Goal: Task Accomplishment & Management: Use online tool/utility

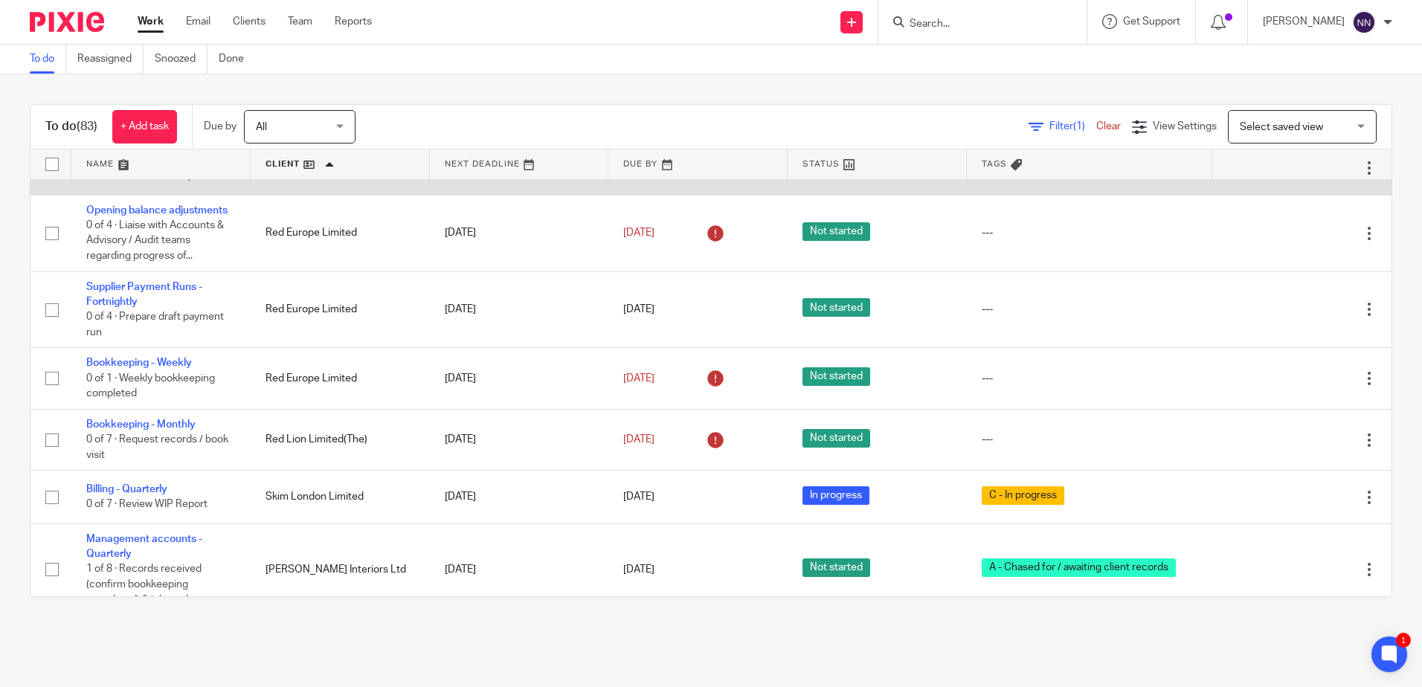
scroll to position [4399, 0]
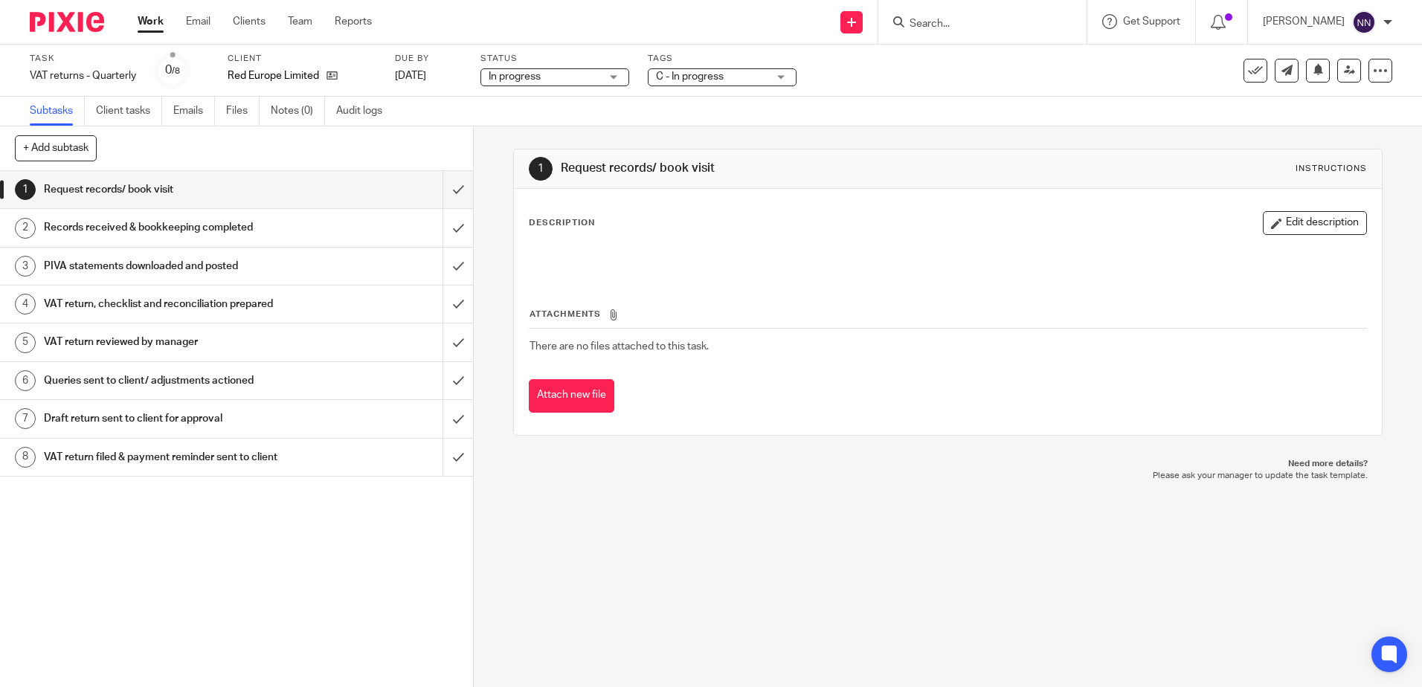
click at [767, 78] on span "C - In progress" at bounding box center [712, 77] width 112 height 16
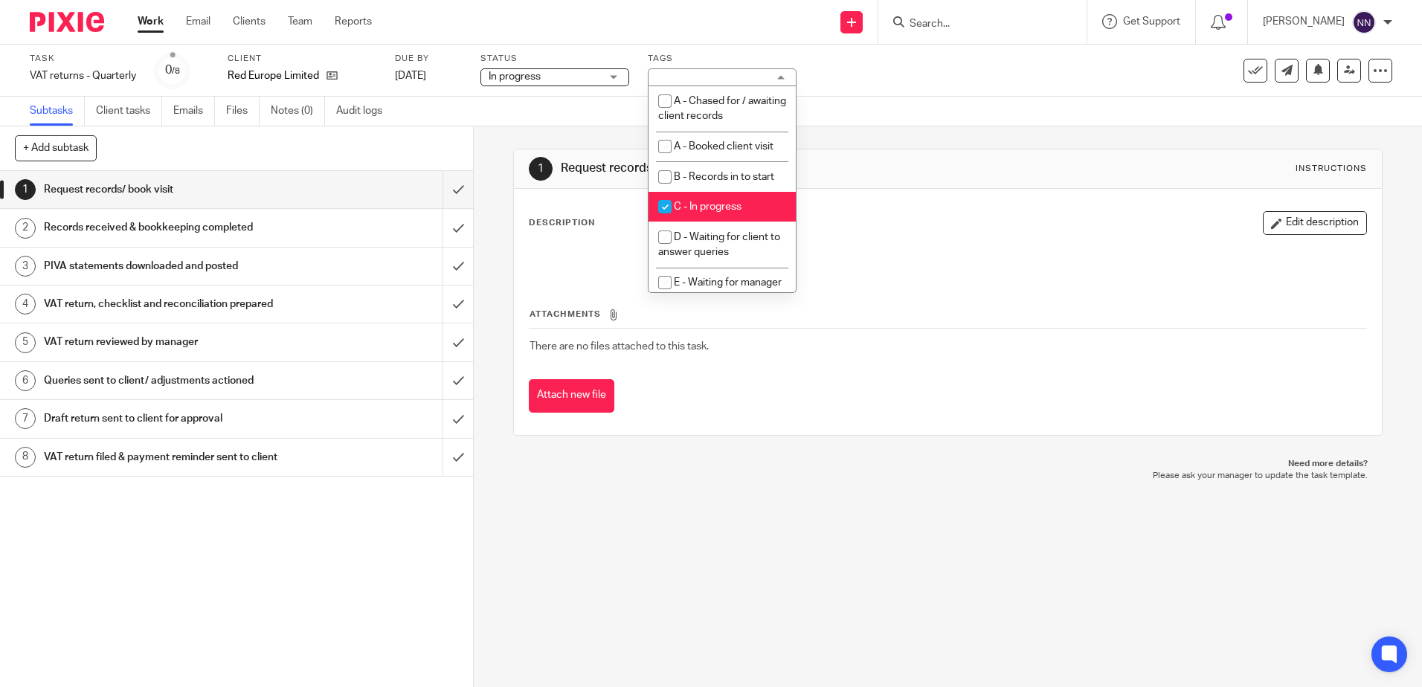
click at [675, 207] on input "checkbox" at bounding box center [665, 207] width 28 height 28
checkbox input "false"
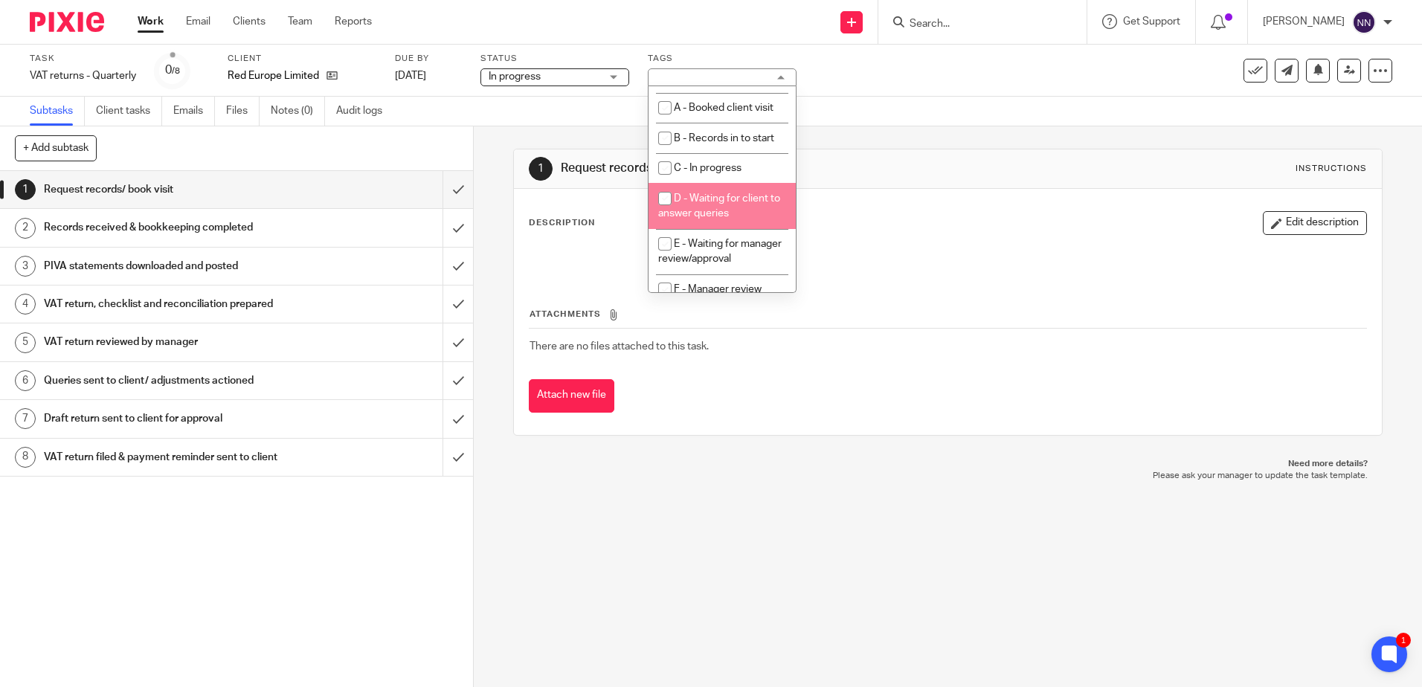
scroll to position [74, 0]
click at [661, 210] on input "checkbox" at bounding box center [665, 208] width 28 height 28
checkbox input "true"
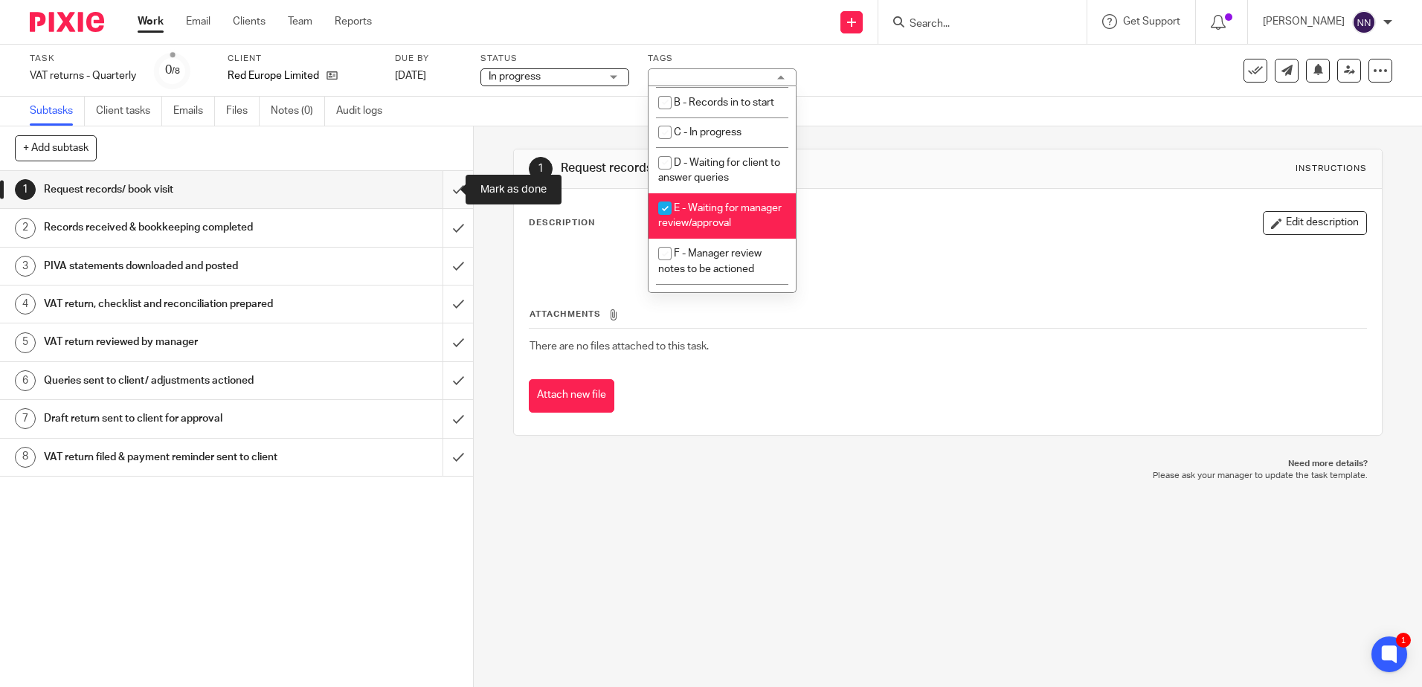
click at [453, 194] on input "submit" at bounding box center [236, 189] width 473 height 37
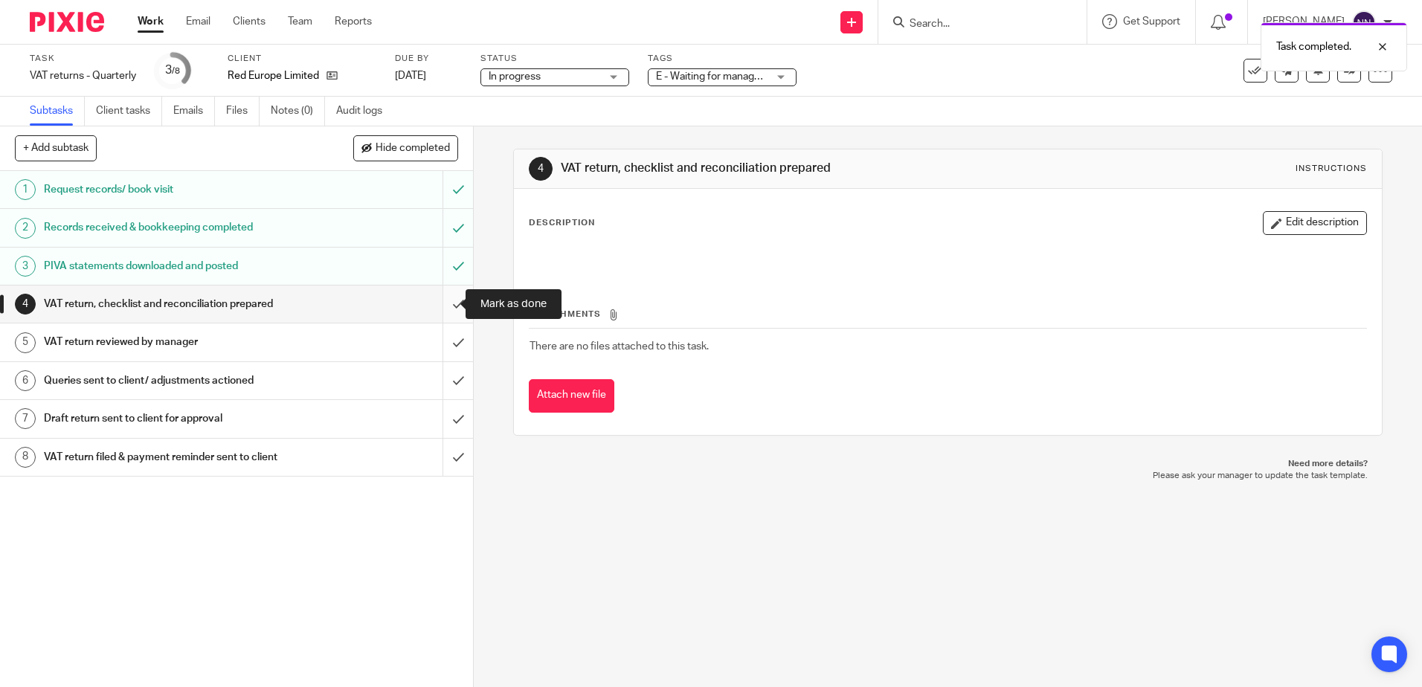
click at [442, 305] on input "submit" at bounding box center [236, 304] width 473 height 37
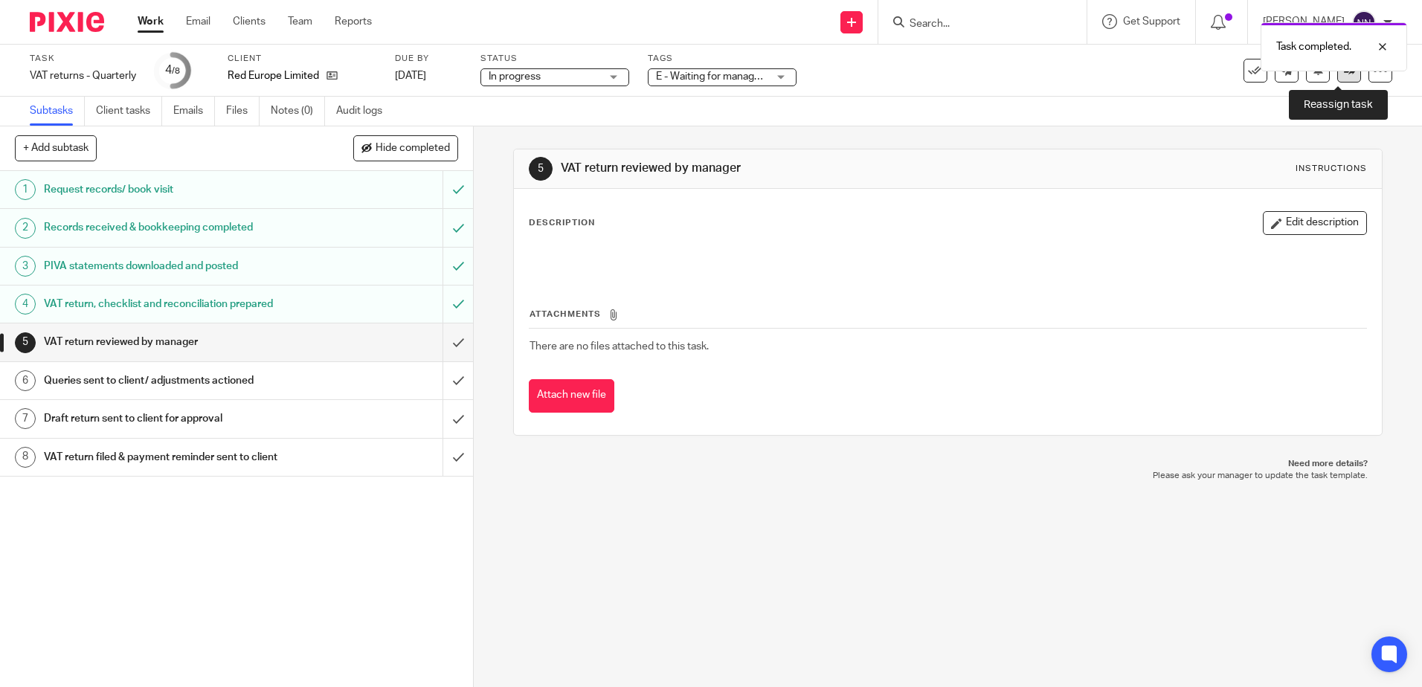
click at [1344, 74] on icon at bounding box center [1349, 70] width 11 height 11
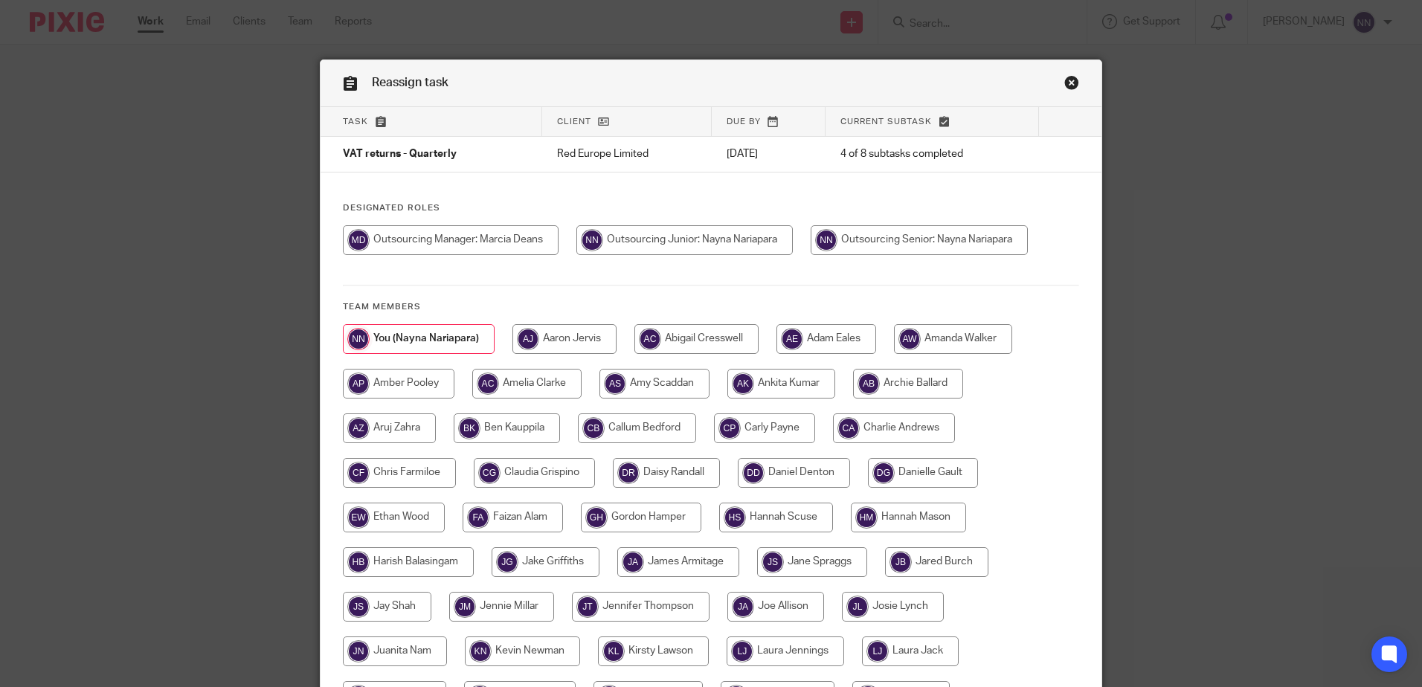
click at [779, 432] on input "radio" at bounding box center [764, 428] width 101 height 30
radio input "true"
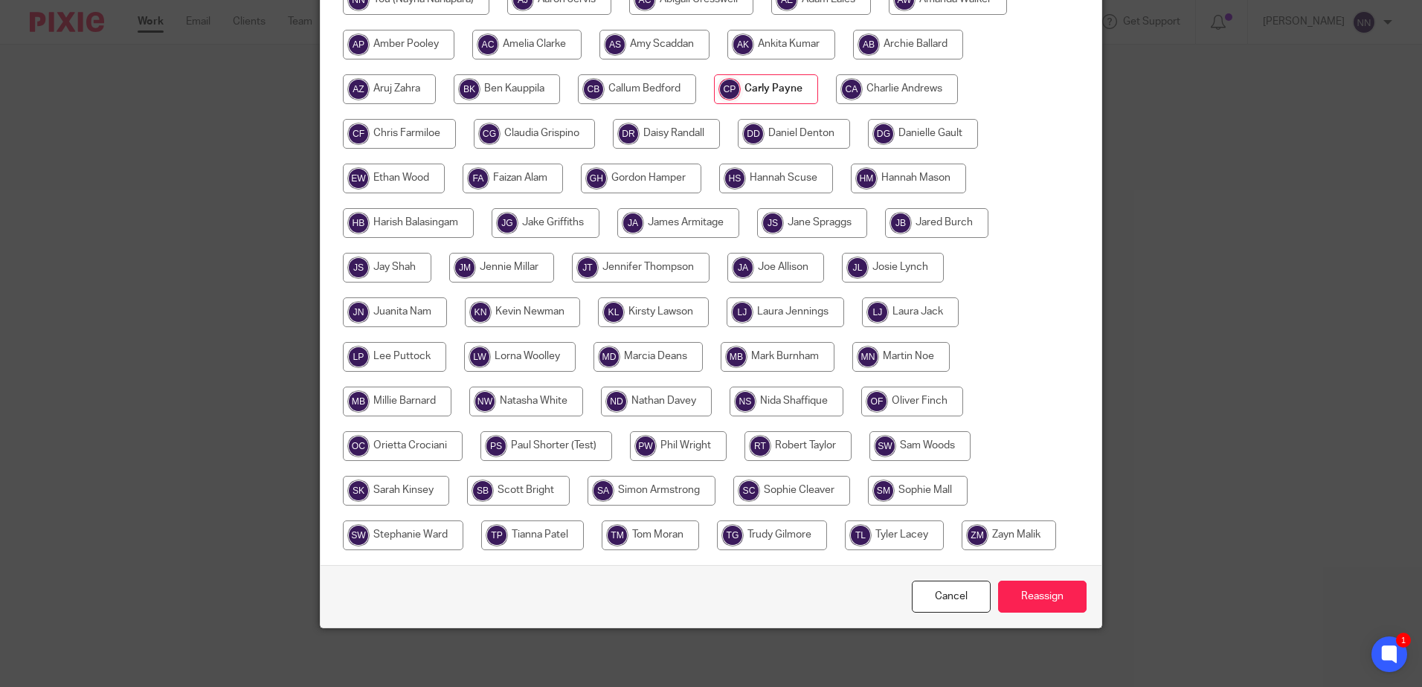
scroll to position [340, 0]
click at [1026, 602] on input "Reassign" at bounding box center [1042, 596] width 88 height 32
